Goal: Use online tool/utility: Use online tool/utility

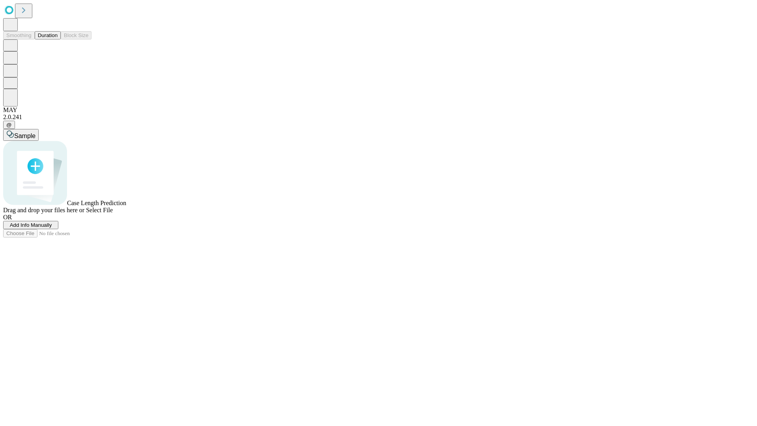
click at [58, 39] on button "Duration" at bounding box center [48, 35] width 26 height 8
click at [113, 213] on span "Select File" at bounding box center [99, 210] width 27 height 7
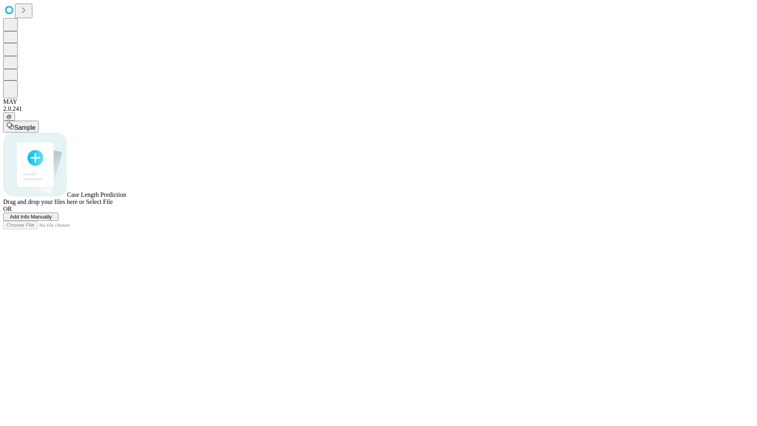
click at [113, 205] on span "Select File" at bounding box center [99, 201] width 27 height 7
